Goal: Task Accomplishment & Management: Manage account settings

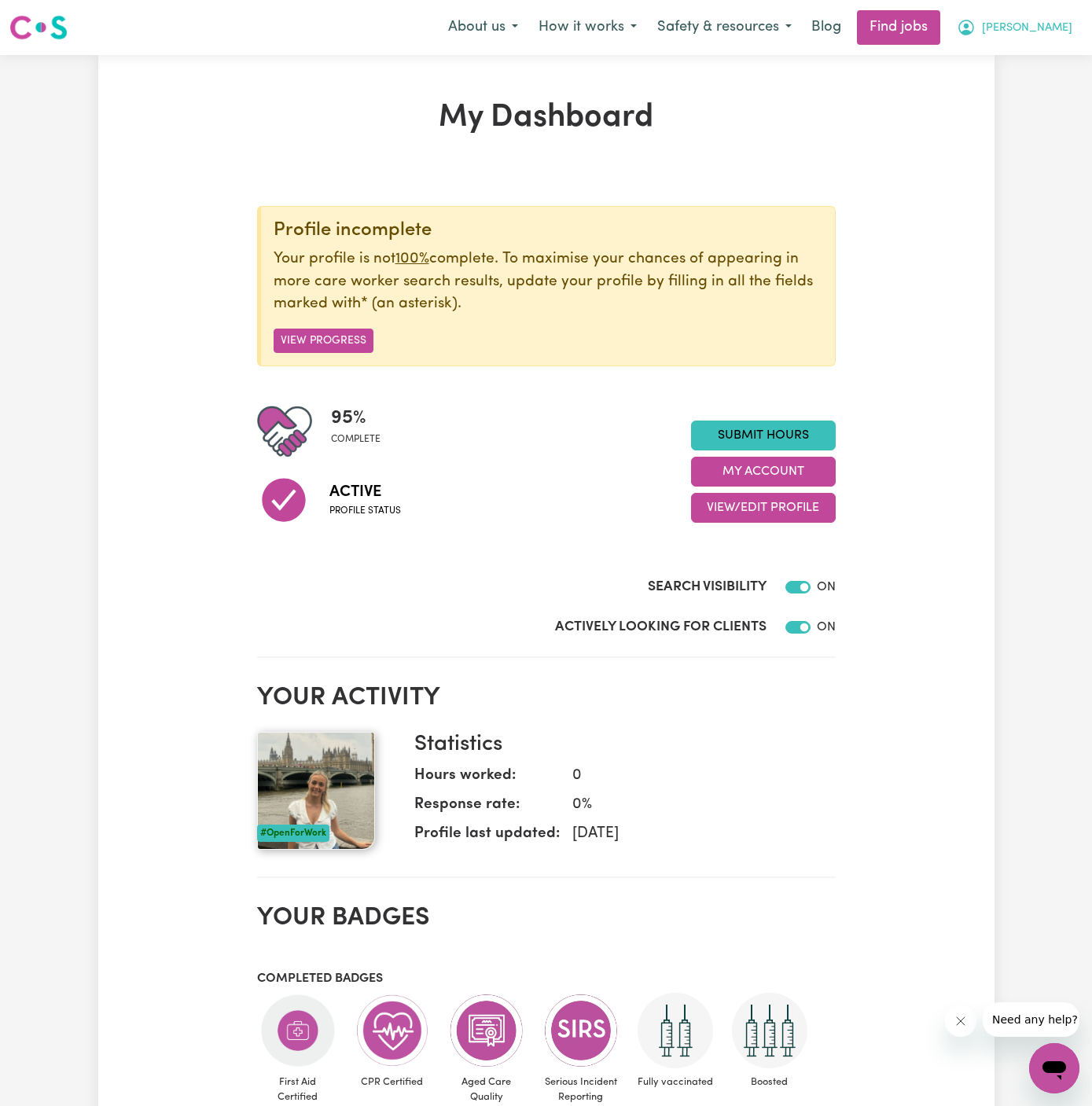
click at [1071, 26] on span "[PERSON_NAME]" at bounding box center [1027, 28] width 90 height 18
click at [1033, 59] on link "My Account" at bounding box center [1020, 61] width 124 height 30
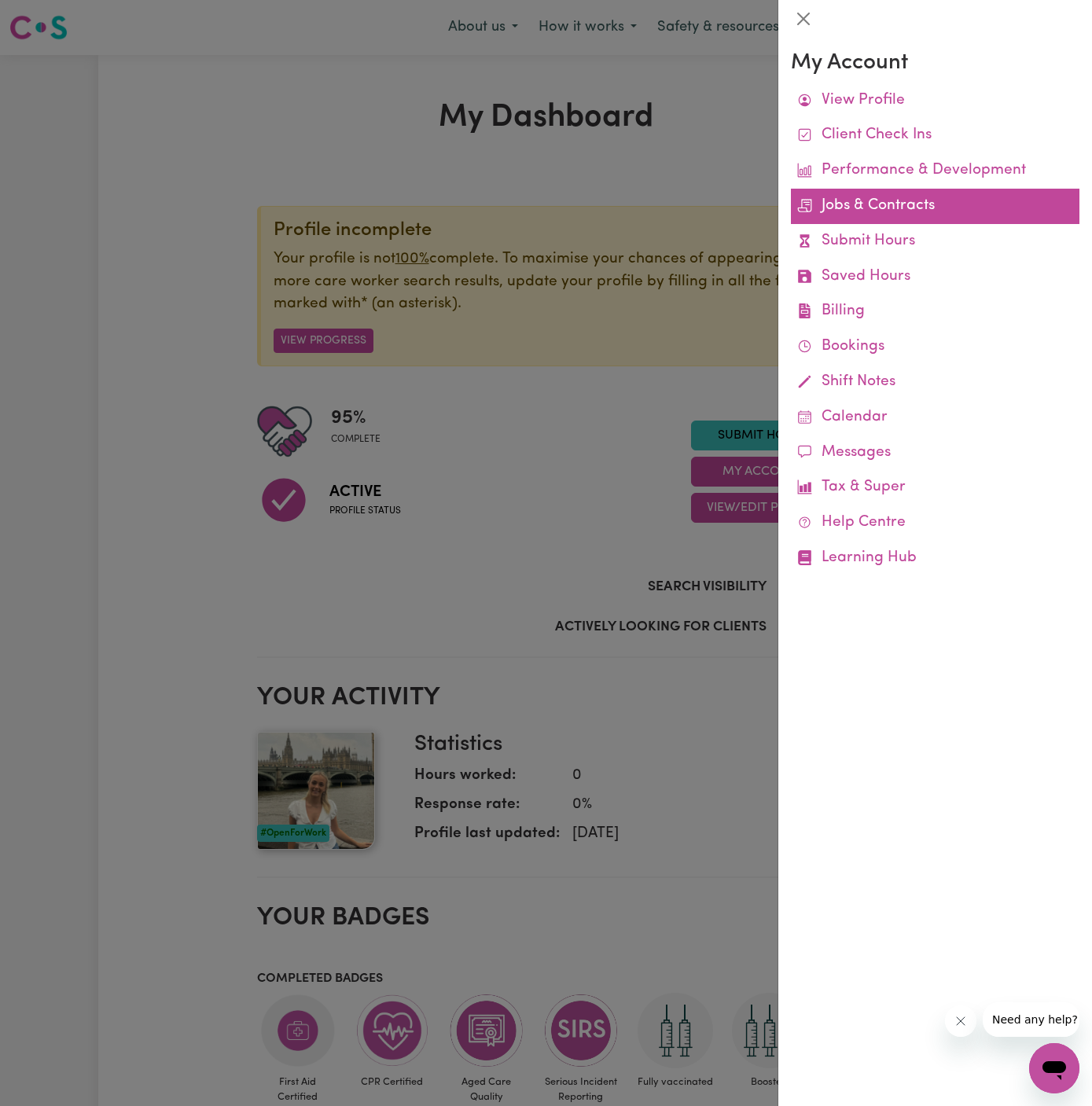
click at [911, 210] on link "Jobs & Contracts" at bounding box center [935, 207] width 288 height 35
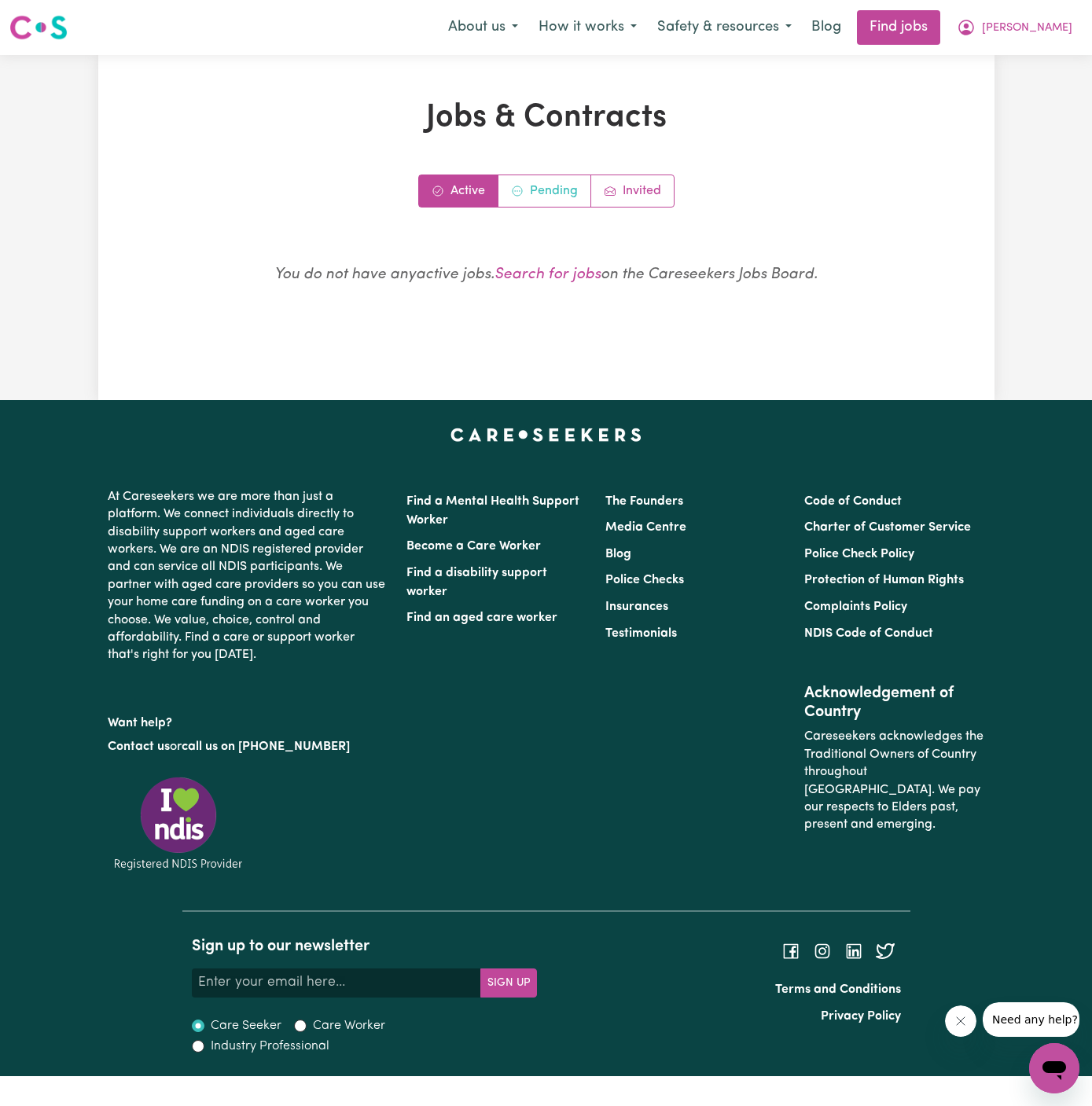
click at [552, 192] on link "Pending" at bounding box center [545, 191] width 93 height 31
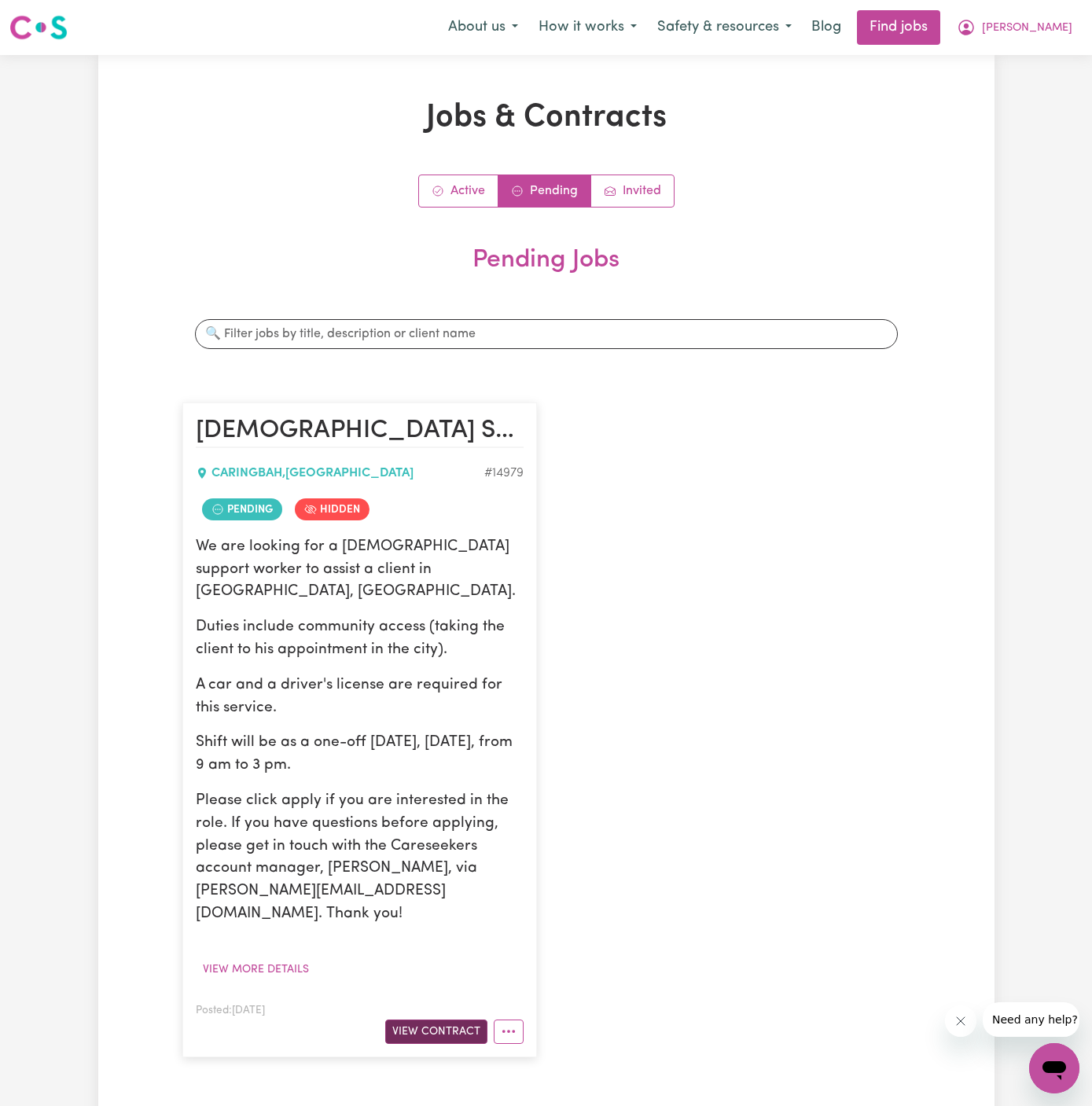
click at [463, 1020] on button "View Contract" at bounding box center [436, 1031] width 102 height 24
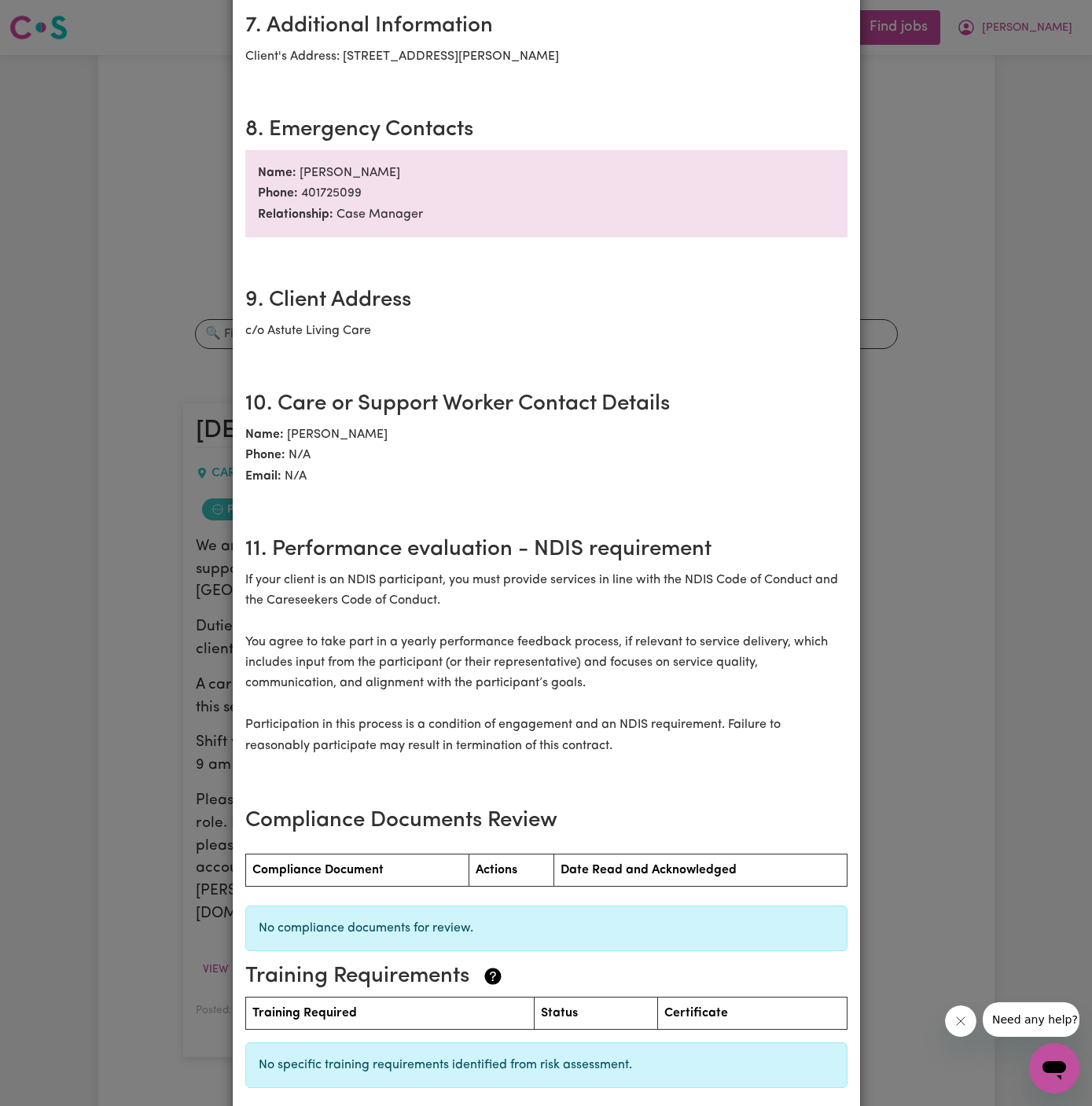
scroll to position [1625, 0]
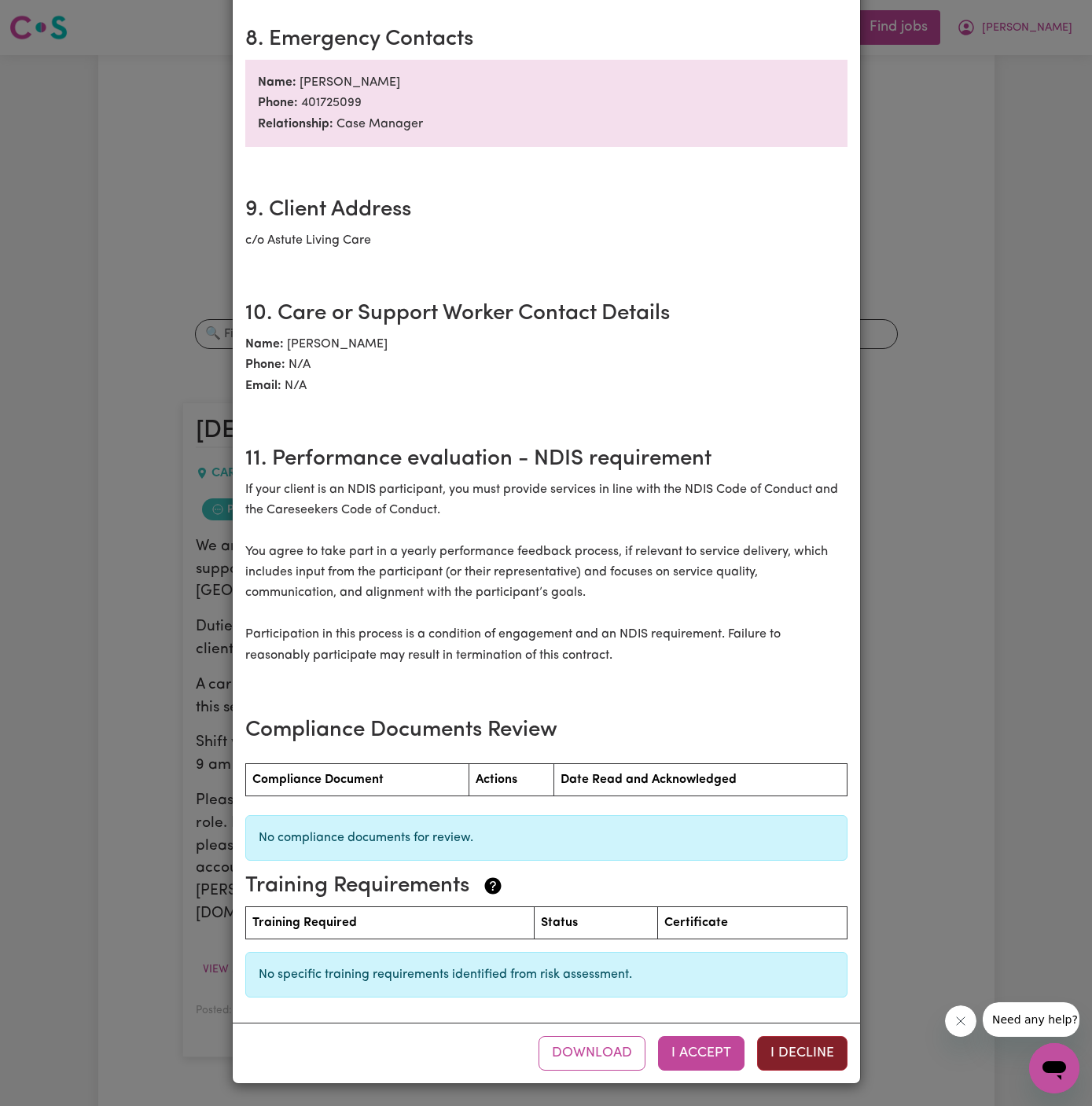
click at [801, 1050] on button "I Decline" at bounding box center [803, 1053] width 90 height 35
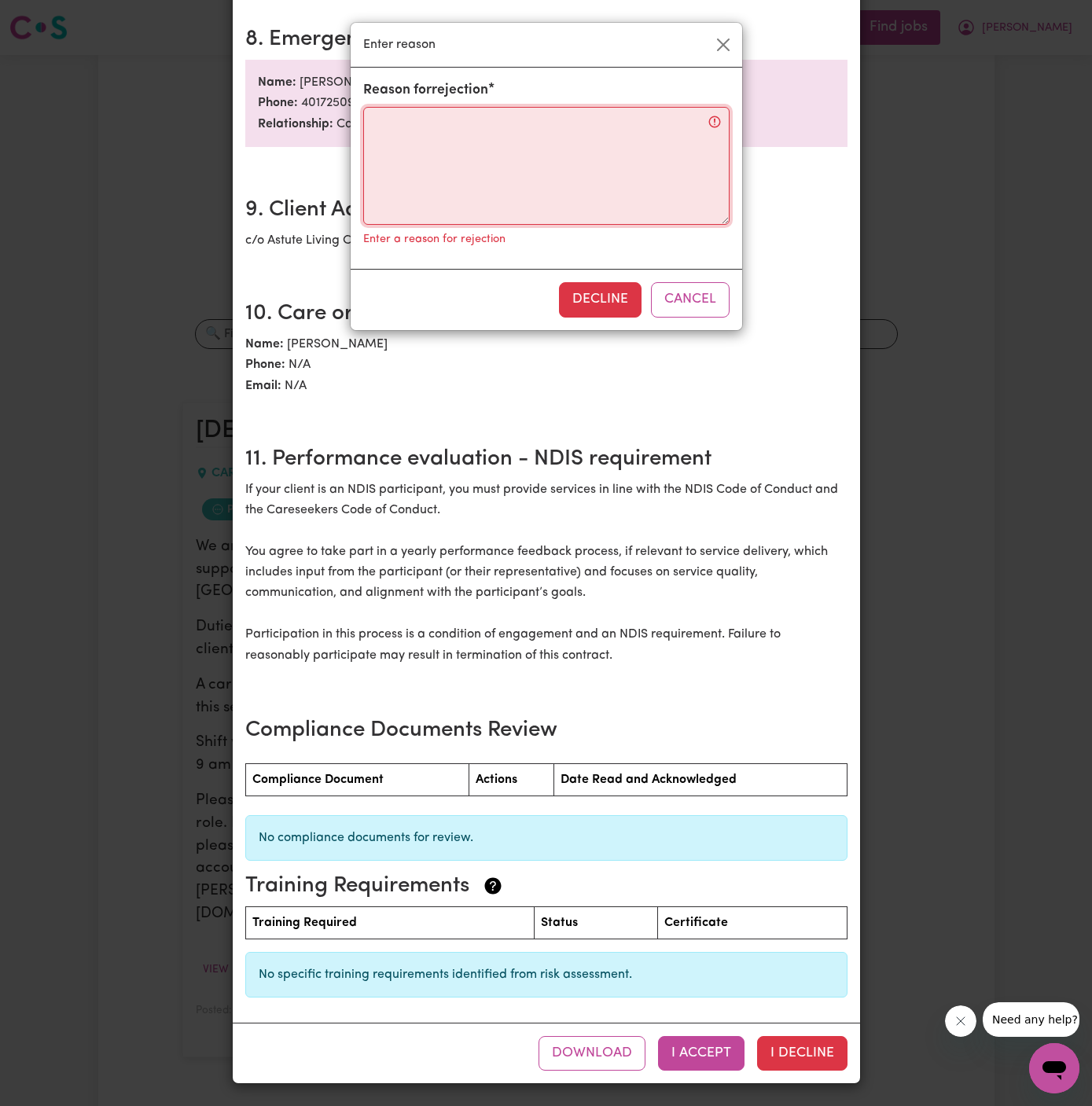
click at [522, 160] on textarea "Reason for rejection" at bounding box center [546, 166] width 366 height 118
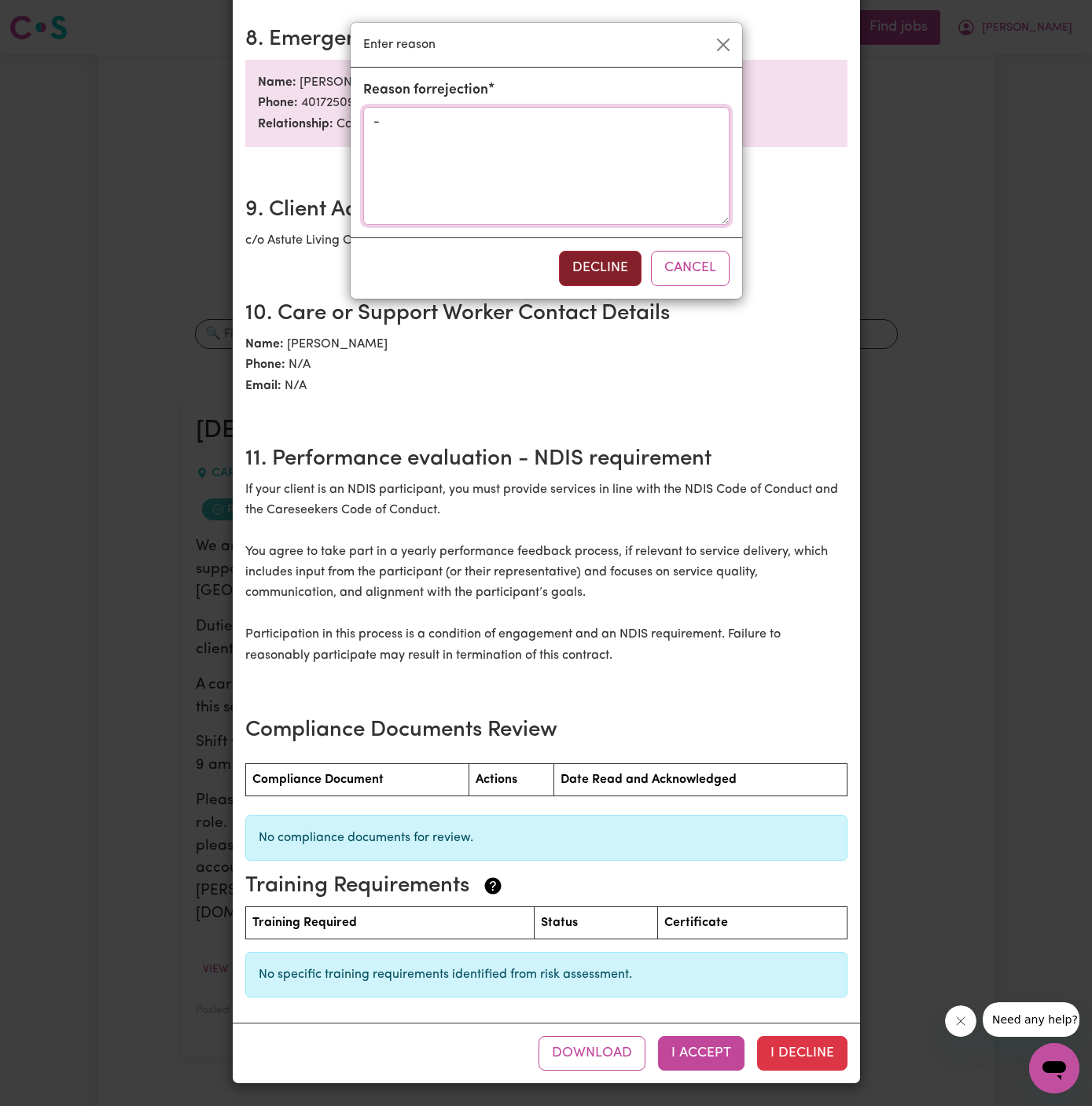
type textarea "-"
click at [601, 263] on button "Decline" at bounding box center [600, 268] width 82 height 35
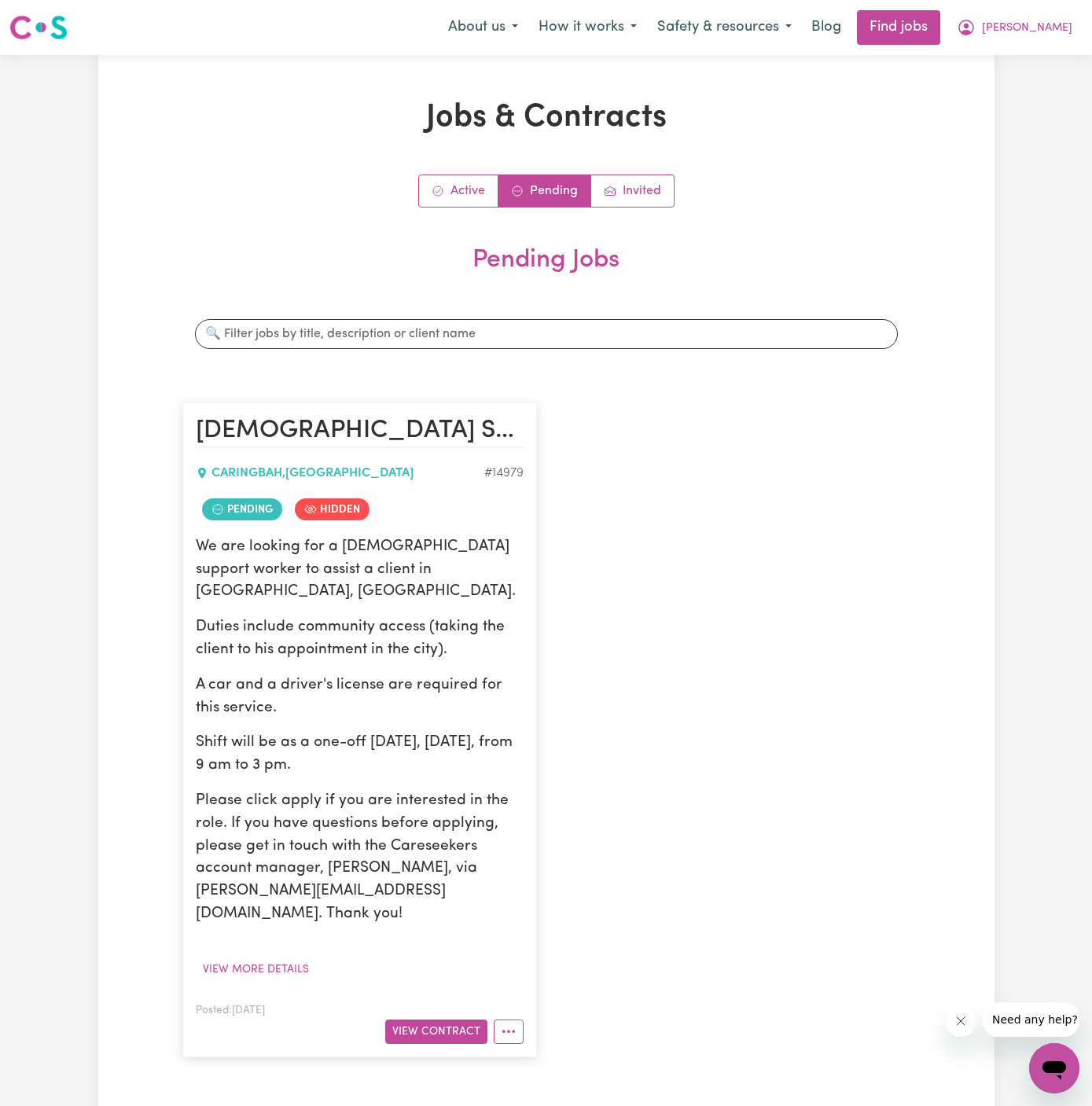
scroll to position [0, 0]
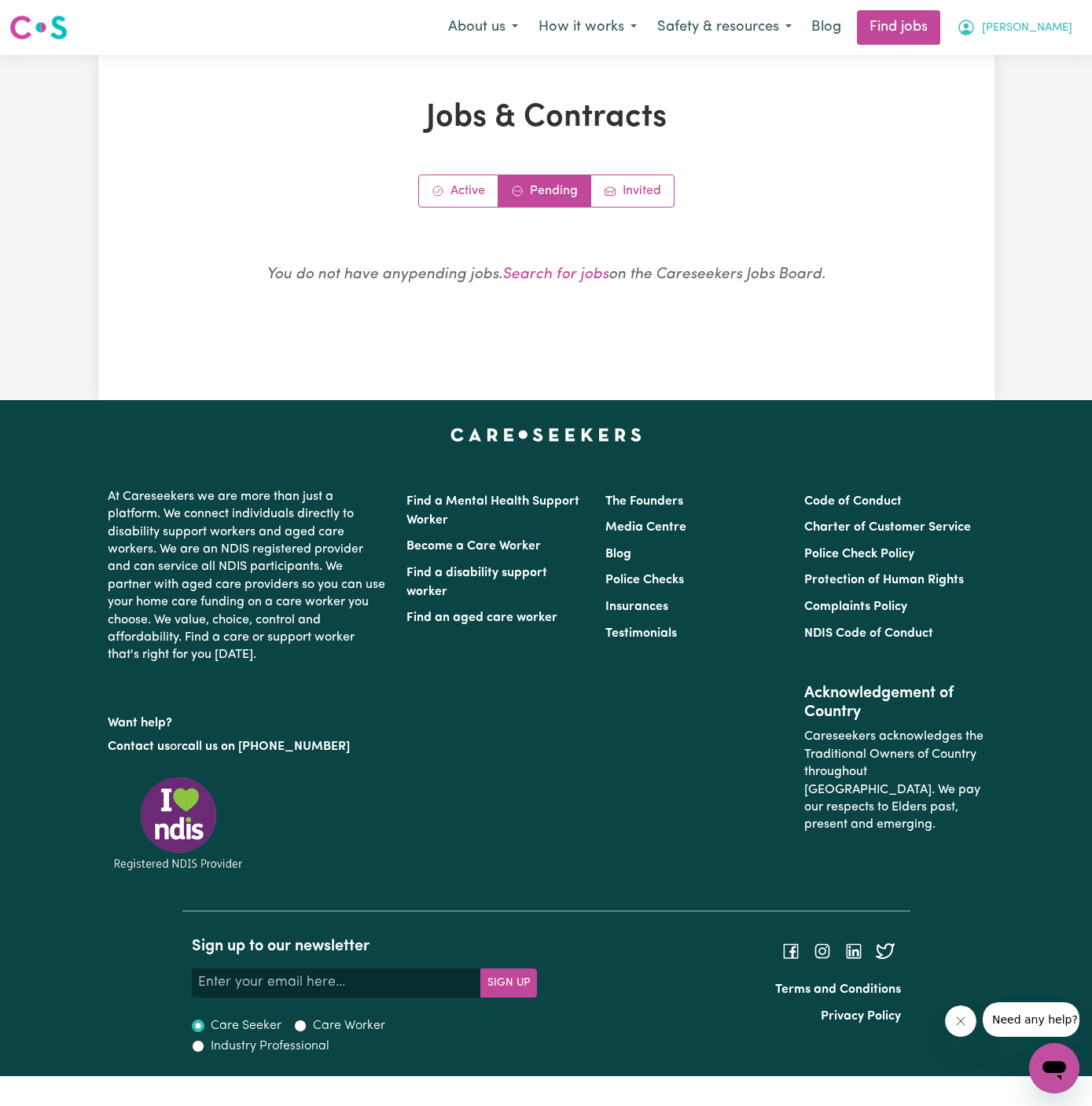
click at [1053, 26] on span "[PERSON_NAME]" at bounding box center [1027, 28] width 90 height 18
click at [1032, 116] on link "Logout" at bounding box center [1020, 121] width 124 height 30
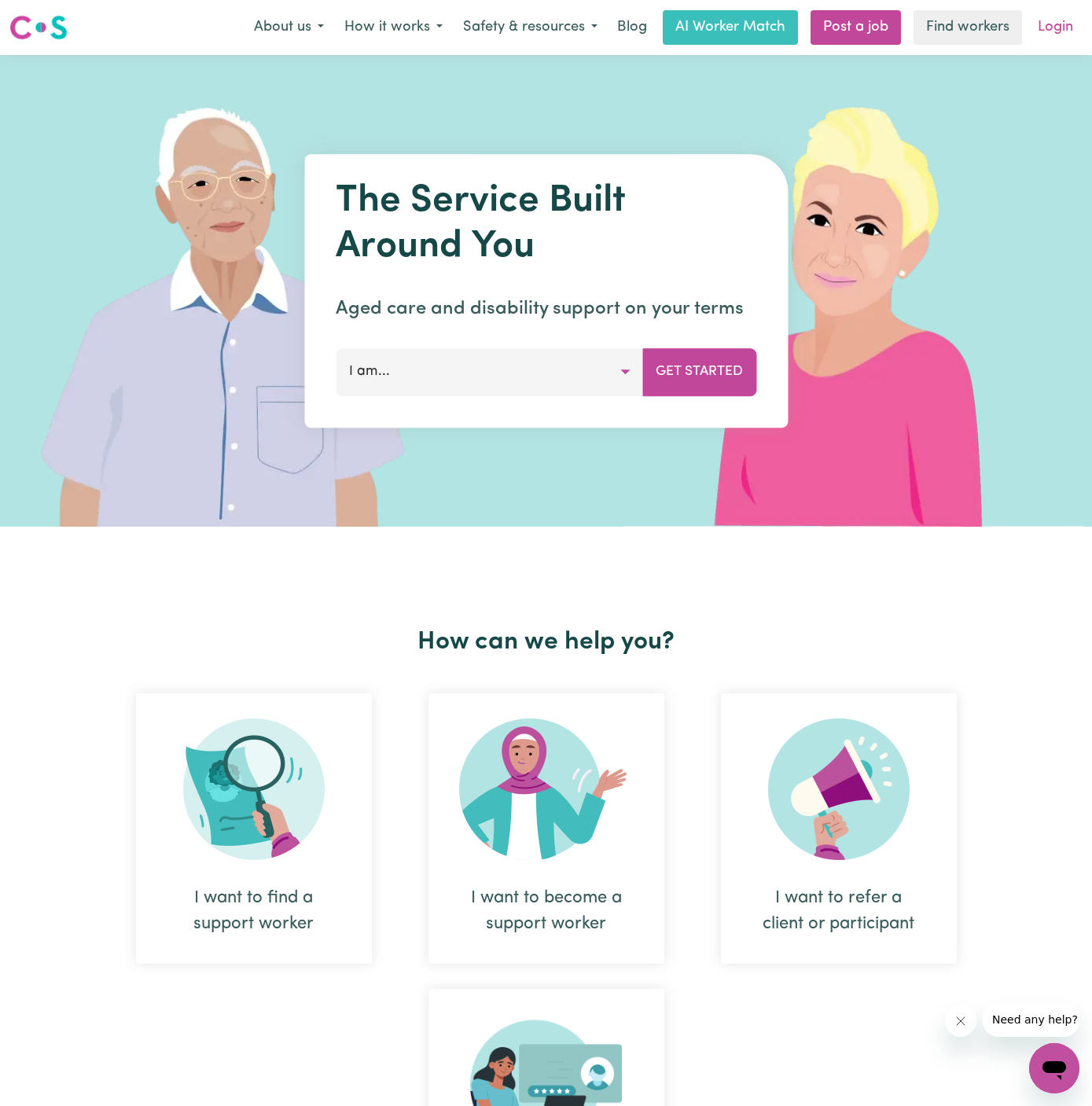
click at [1060, 30] on link "Login" at bounding box center [1056, 27] width 54 height 35
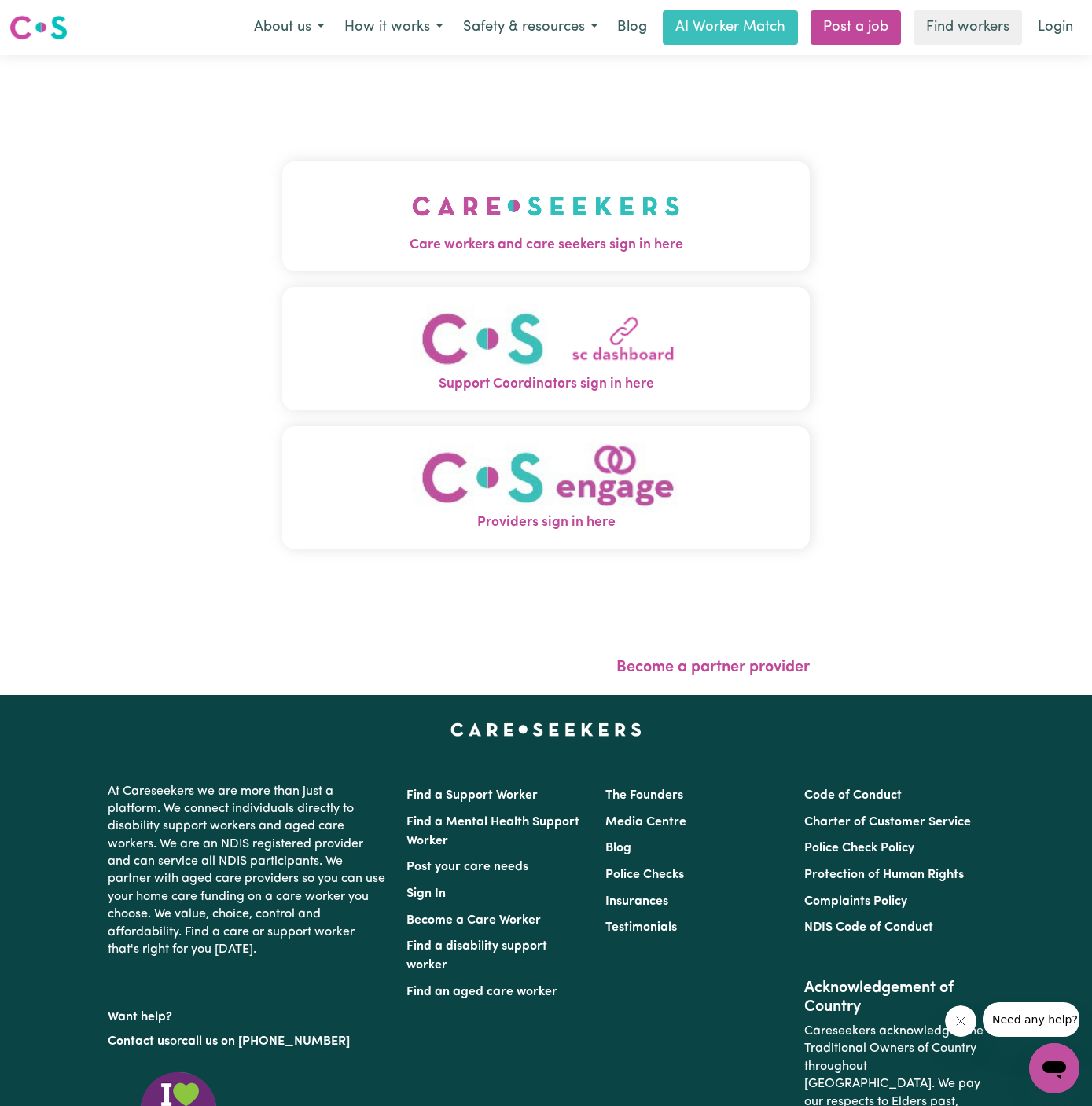
click at [480, 191] on img "Care workers and care seekers sign in here" at bounding box center [546, 206] width 268 height 59
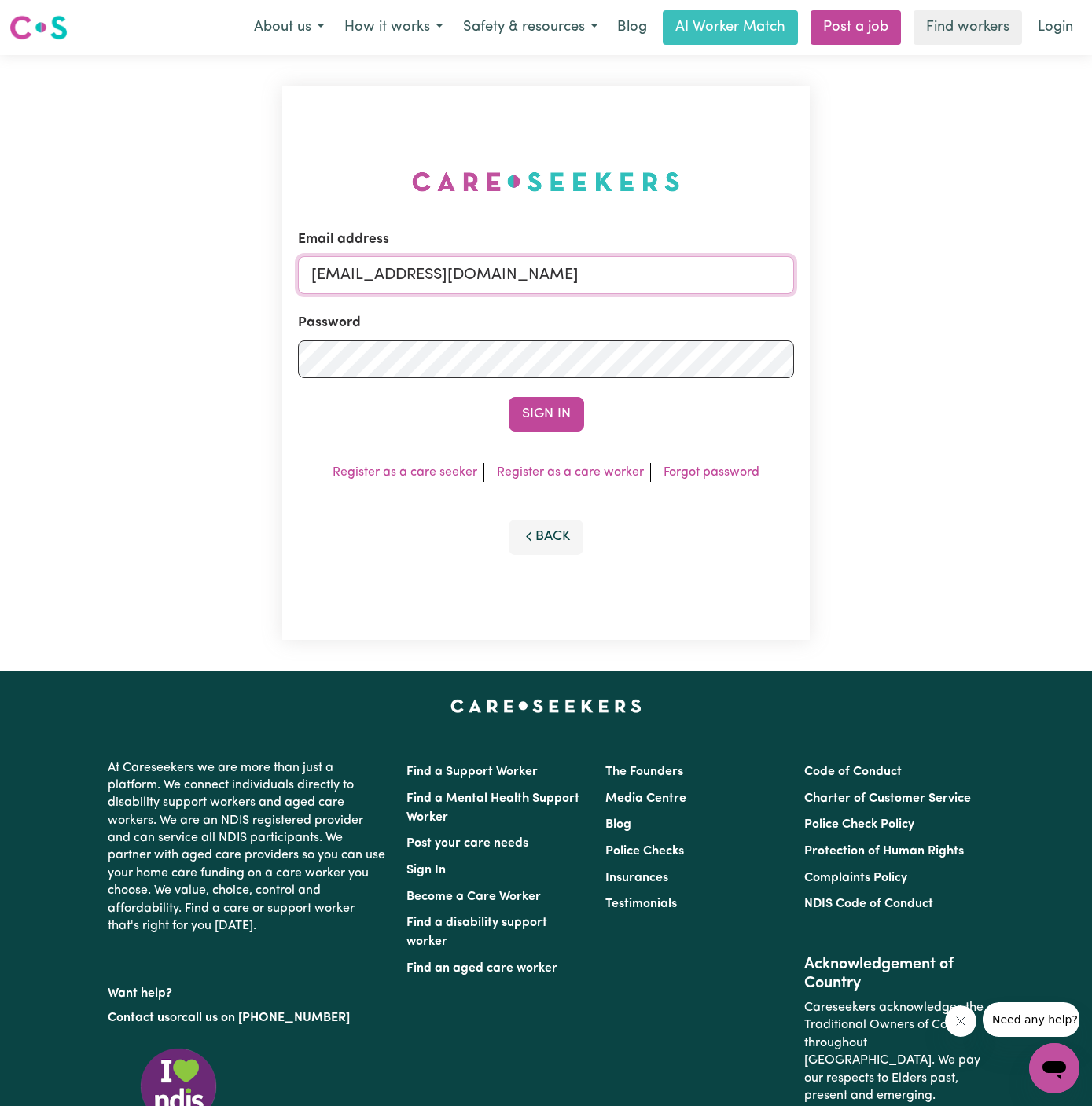
drag, startPoint x: 392, startPoint y: 280, endPoint x: 926, endPoint y: 276, distance: 534.0
click at [926, 276] on div "Email address [EMAIL_ADDRESS][DOMAIN_NAME] Password Sign In Register as a care …" at bounding box center [546, 363] width 1092 height 616
paste input "[EMAIL_ADDRESS][DOMAIN_NAME]"
type input "superuser~[EMAIL_ADDRESS][DOMAIN_NAME]"
click at [509, 397] on button "Sign In" at bounding box center [546, 414] width 75 height 35
